Goal: Information Seeking & Learning: Learn about a topic

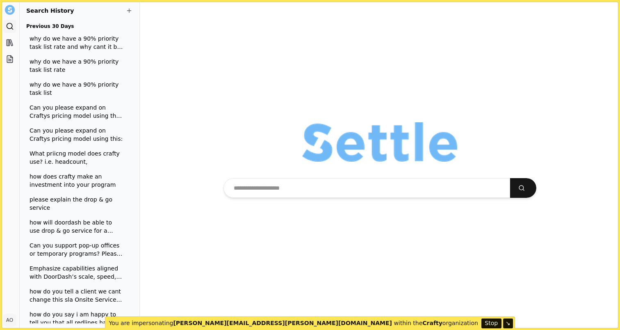
click at [451, 323] on div at bounding box center [380, 165] width 481 height 330
click at [504, 323] on button "↘" at bounding box center [509, 323] width 10 height 10
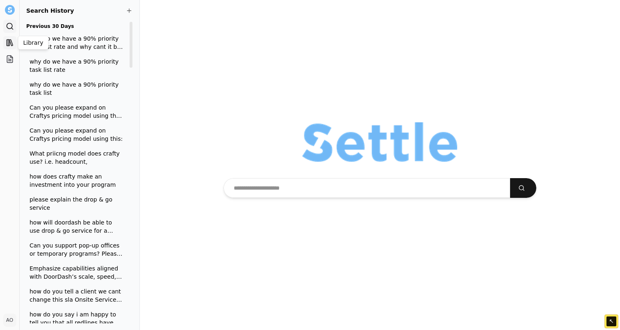
click at [8, 41] on icon at bounding box center [8, 43] width 0 height 6
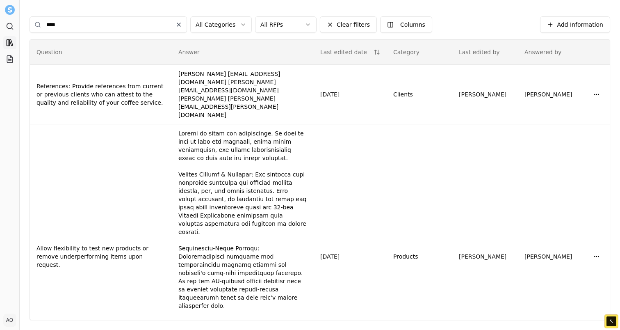
click at [179, 23] on icon "Clear search" at bounding box center [178, 24] width 3 height 3
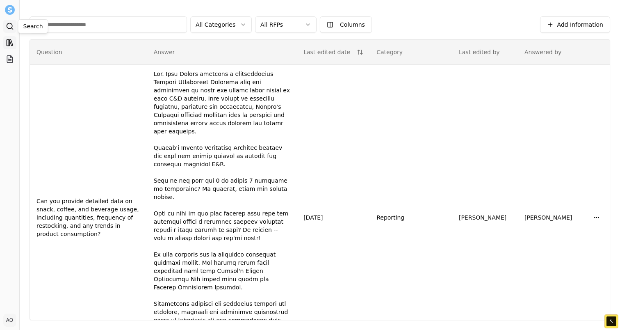
click at [11, 24] on icon at bounding box center [10, 26] width 8 height 8
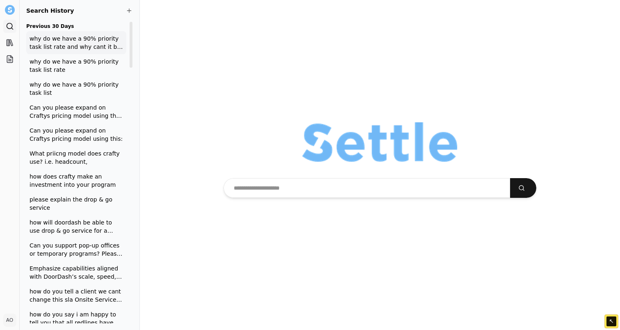
click at [66, 47] on span "why do we have a 90% priority task list rate and why cant it be 99%" at bounding box center [77, 42] width 94 height 16
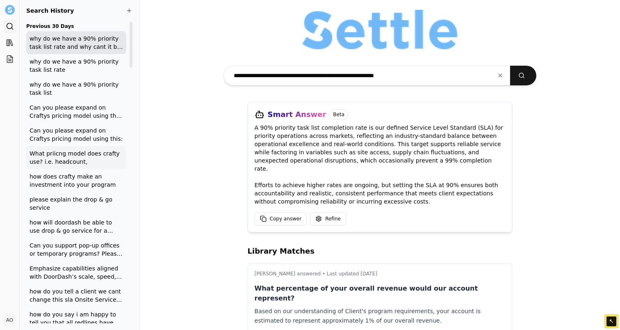
click at [89, 159] on span "What priicng model does crafty use? i.e. headcount," at bounding box center [77, 157] width 94 height 16
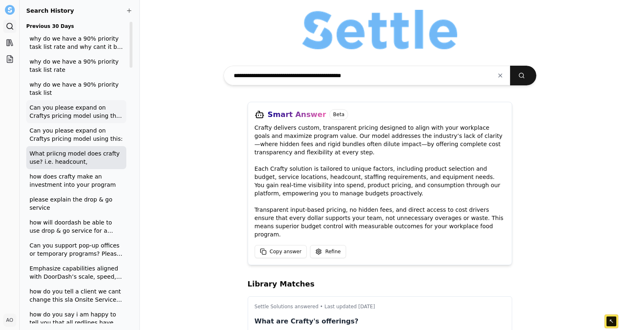
click at [81, 110] on span "Can you please expand on Craftys pricing model using this: TRANSPARENT & DETAIL…" at bounding box center [77, 111] width 94 height 16
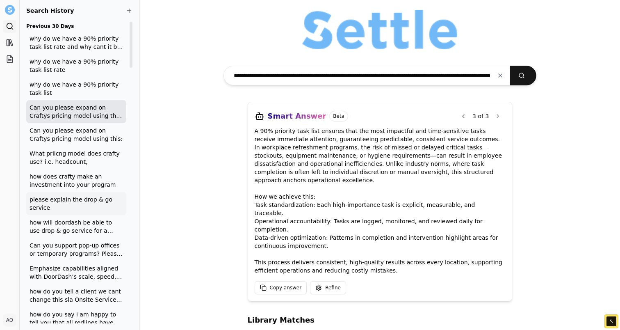
click at [66, 202] on span "please explain the drop & go service" at bounding box center [77, 203] width 94 height 16
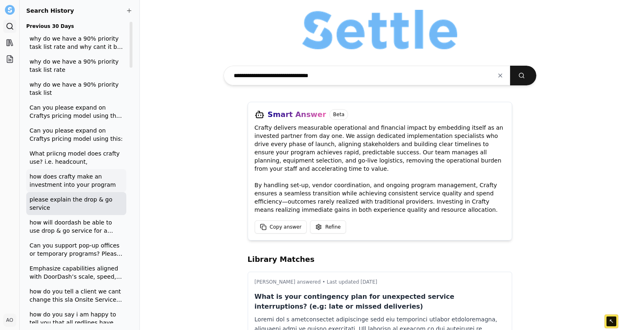
click at [71, 185] on span "how does crafty make an investment into your program" at bounding box center [77, 180] width 94 height 16
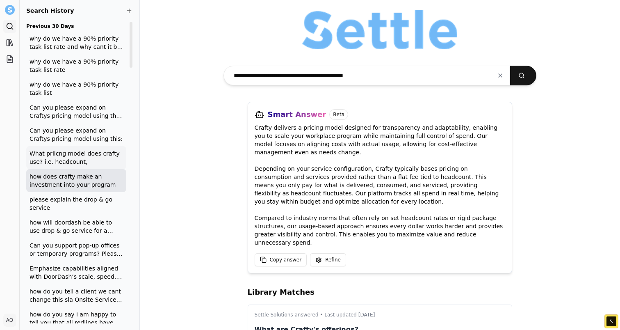
click at [77, 158] on span "What priicng model does crafty use? i.e. headcount," at bounding box center [77, 157] width 94 height 16
type input "**********"
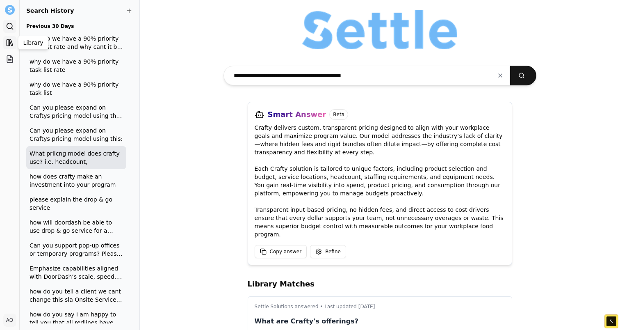
click at [10, 43] on icon at bounding box center [10, 43] width 8 height 8
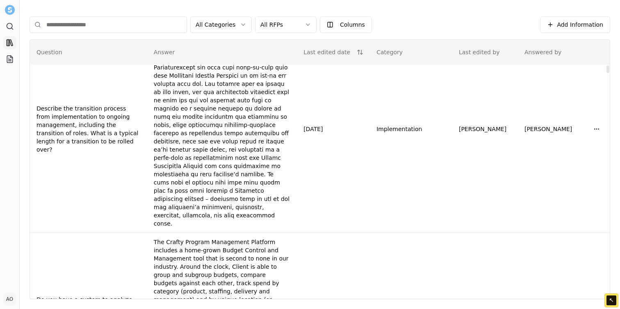
scroll to position [8483, 0]
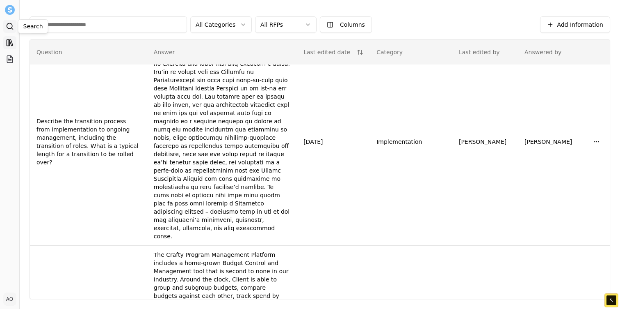
click at [8, 25] on icon at bounding box center [10, 26] width 8 height 8
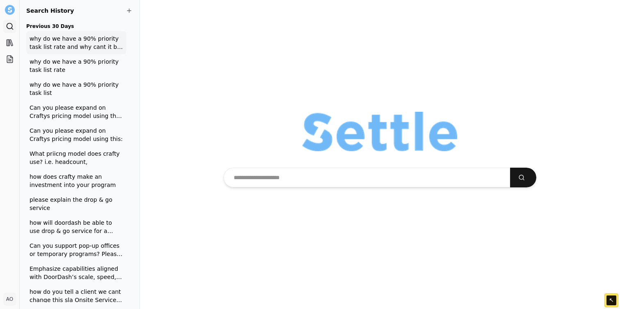
type input "**********"
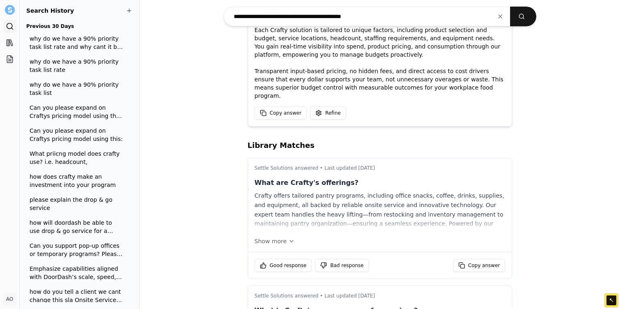
scroll to position [127, 0]
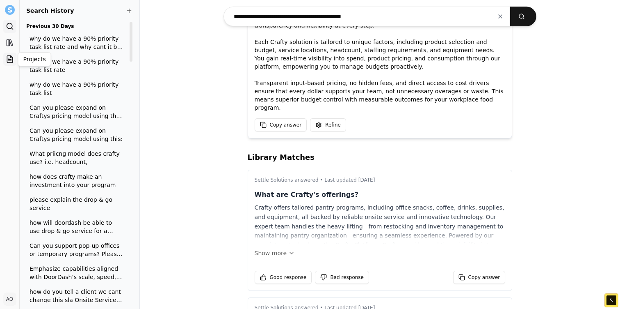
click at [11, 60] on icon at bounding box center [10, 59] width 8 height 8
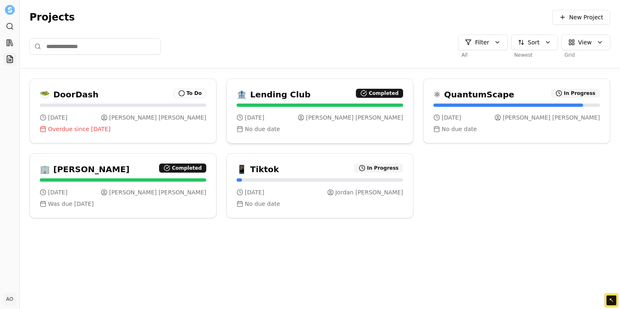
click at [266, 86] on div "🏦 Lending Club Completed" at bounding box center [320, 91] width 186 height 25
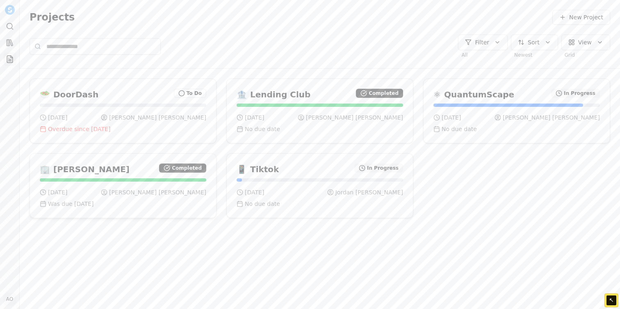
click at [117, 164] on h3 "[PERSON_NAME]" at bounding box center [91, 168] width 76 height 11
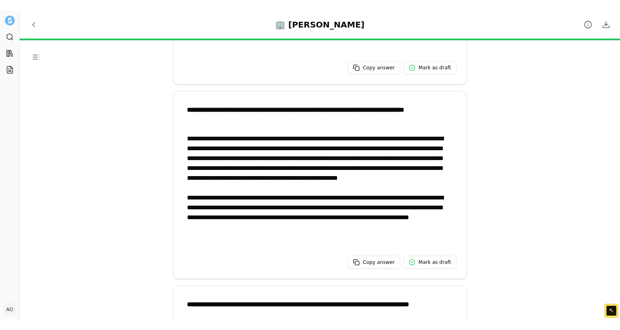
scroll to position [648, 0]
